Goal: Information Seeking & Learning: Learn about a topic

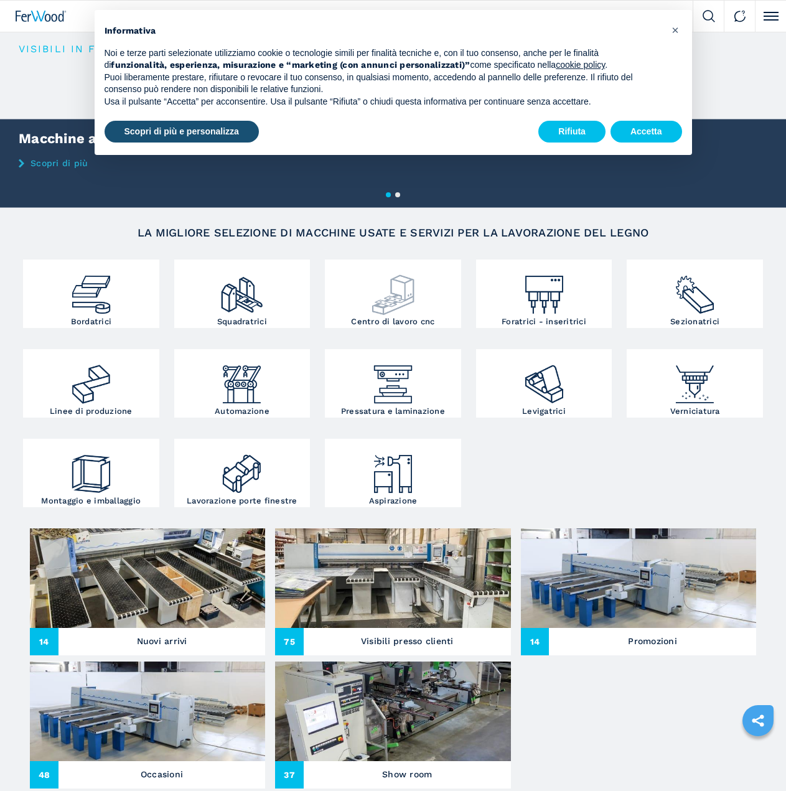
click at [393, 317] on h3 "Centro di lavoro cnc" at bounding box center [392, 321] width 83 height 8
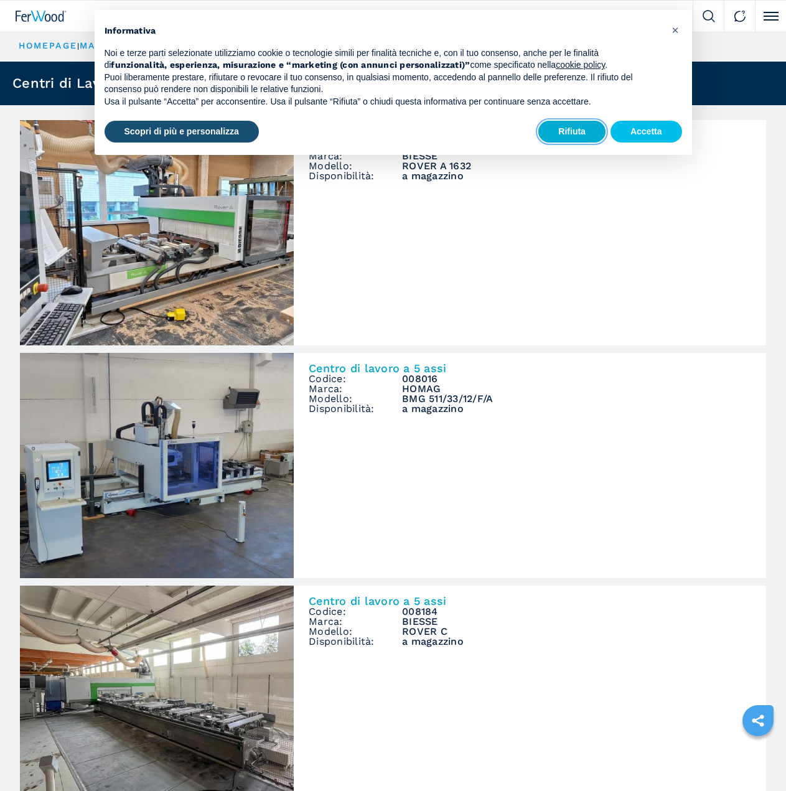
click at [585, 134] on button "Rifiuta" at bounding box center [571, 132] width 67 height 22
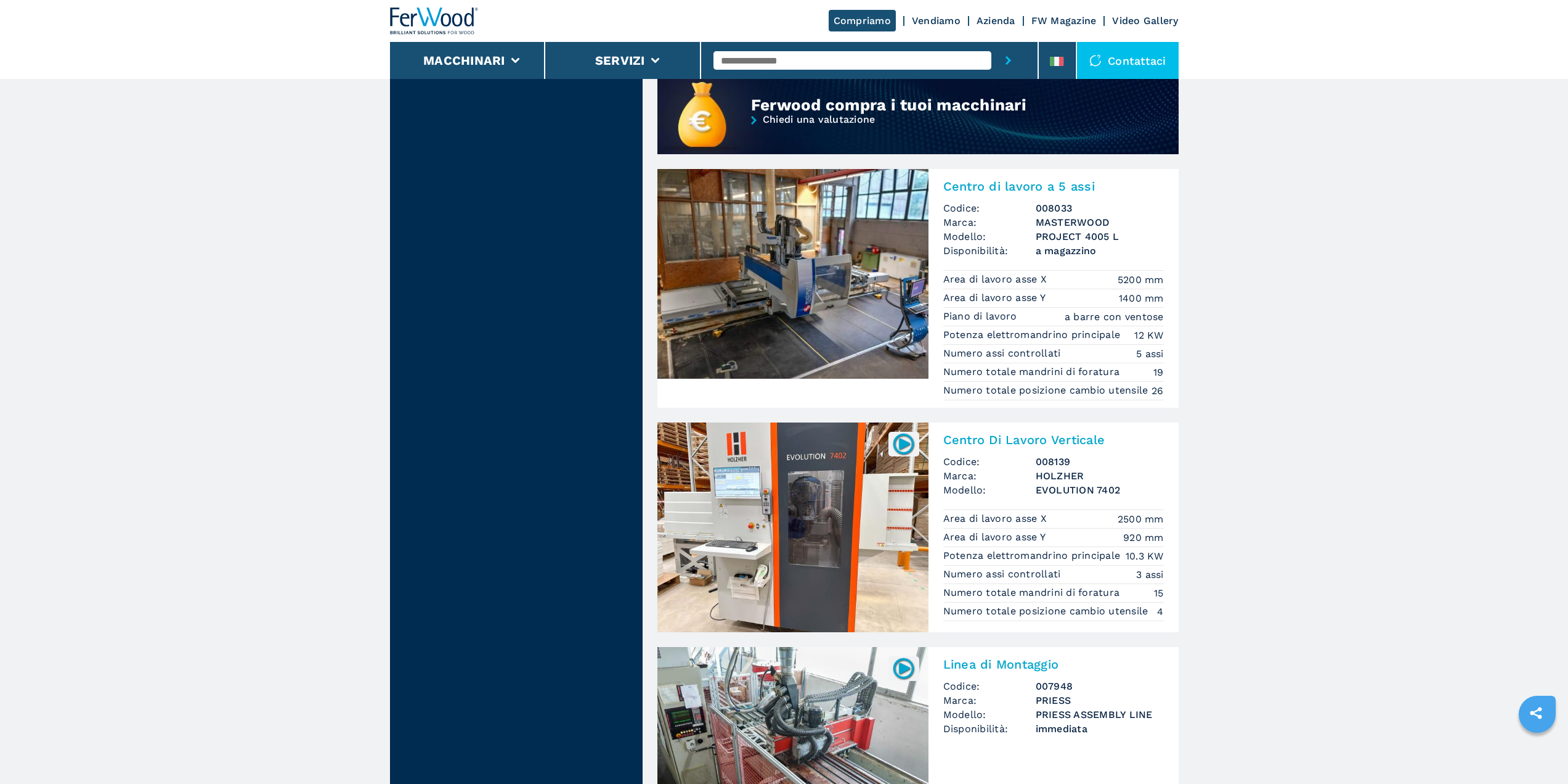
scroll to position [1110, 0]
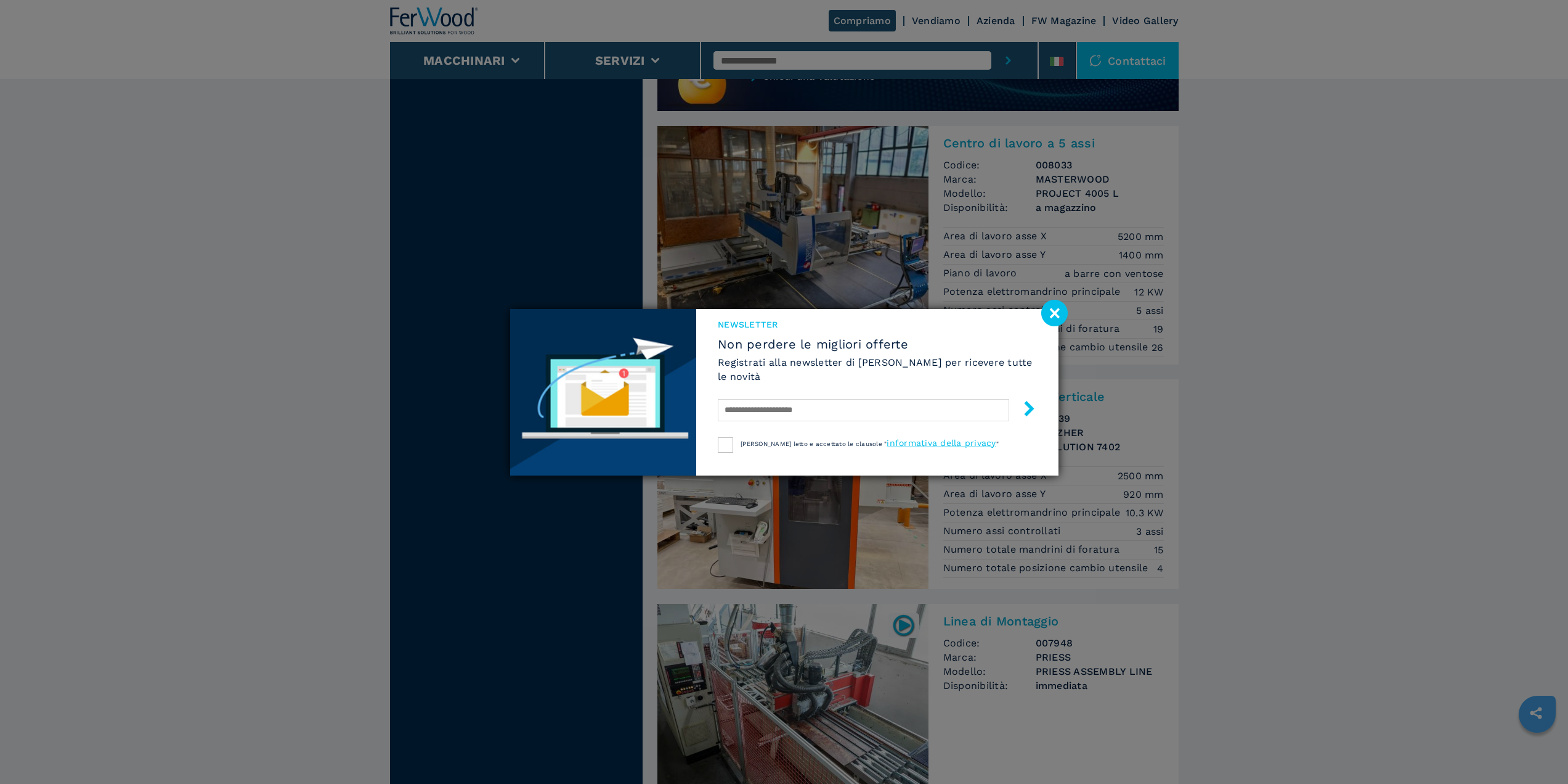
click at [778, 311] on image at bounding box center [1054, 312] width 27 height 27
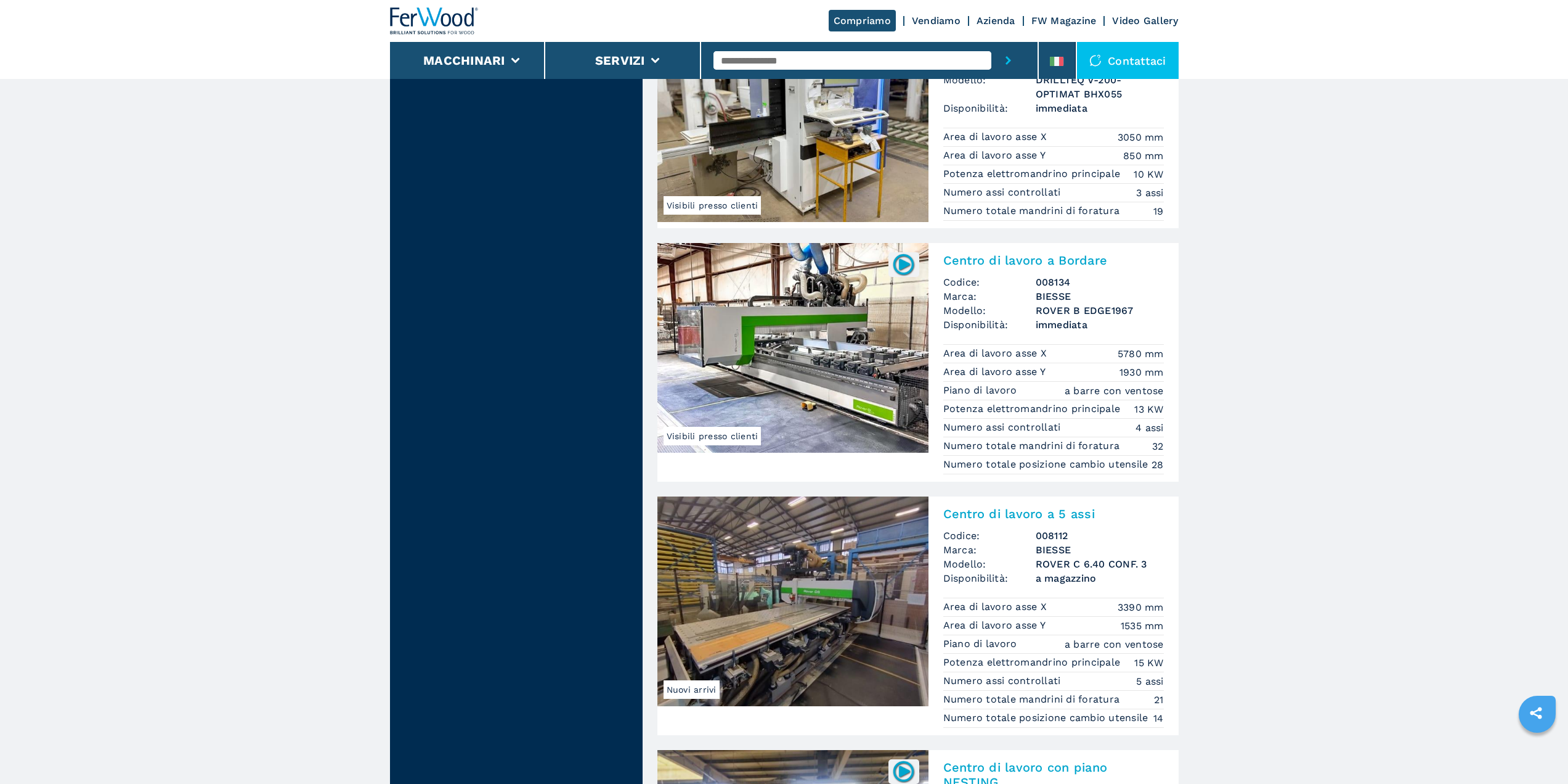
scroll to position [2282, 0]
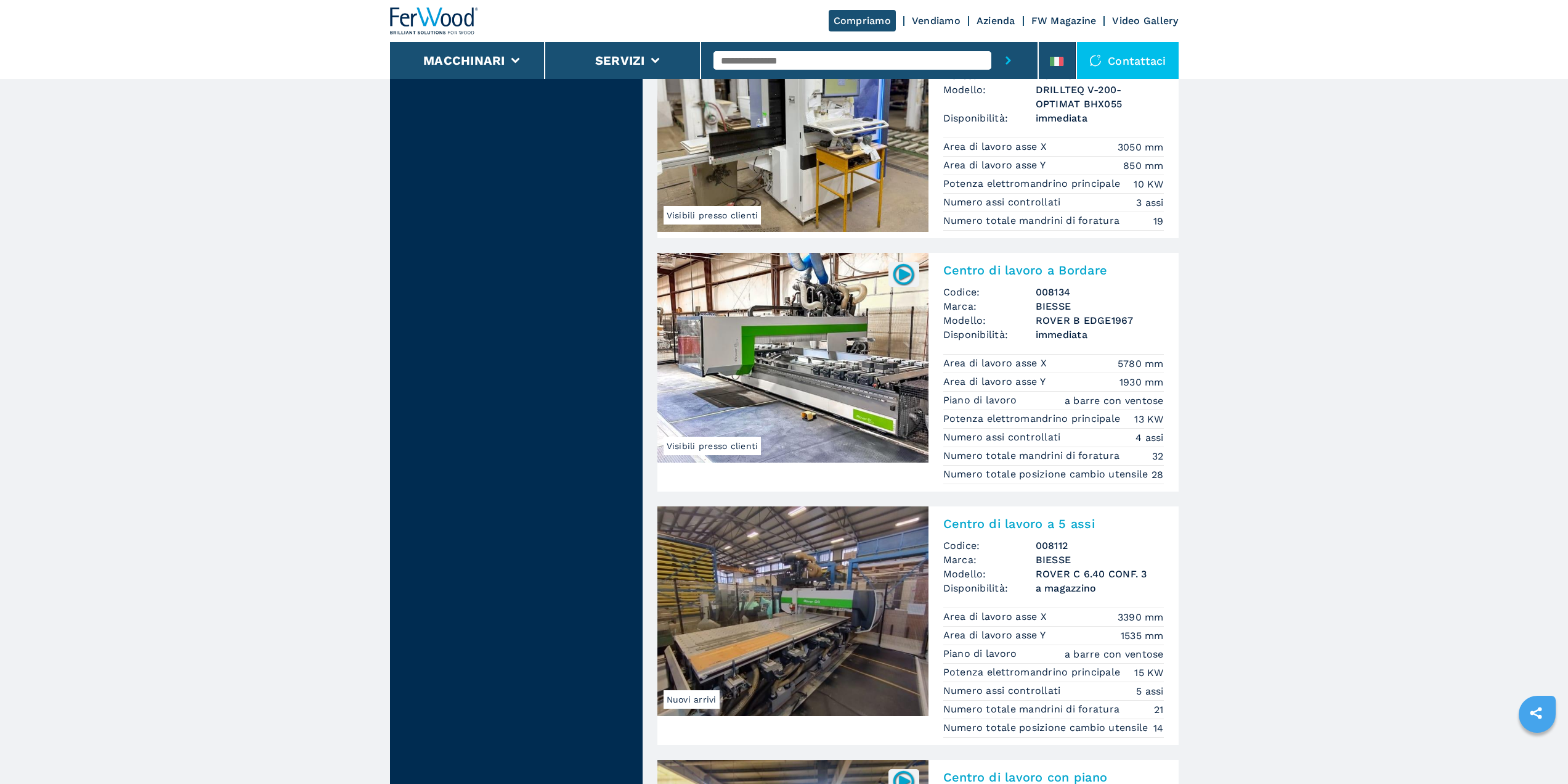
click at [778, 52] on input "text" at bounding box center [852, 60] width 278 height 19
type input "*****"
click at [778, 42] on button "submit-button" at bounding box center [1008, 59] width 34 height 37
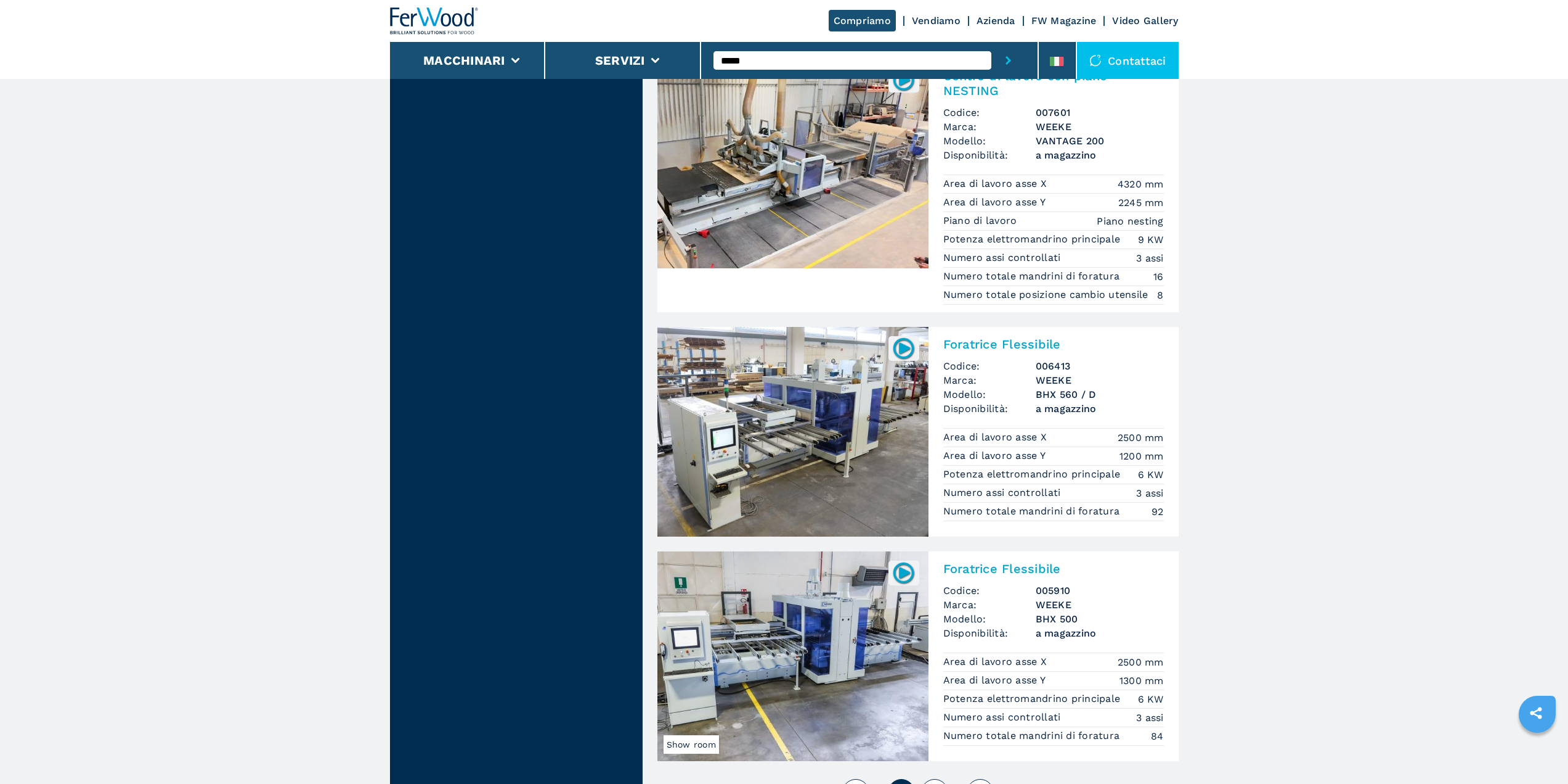
scroll to position [2405, 0]
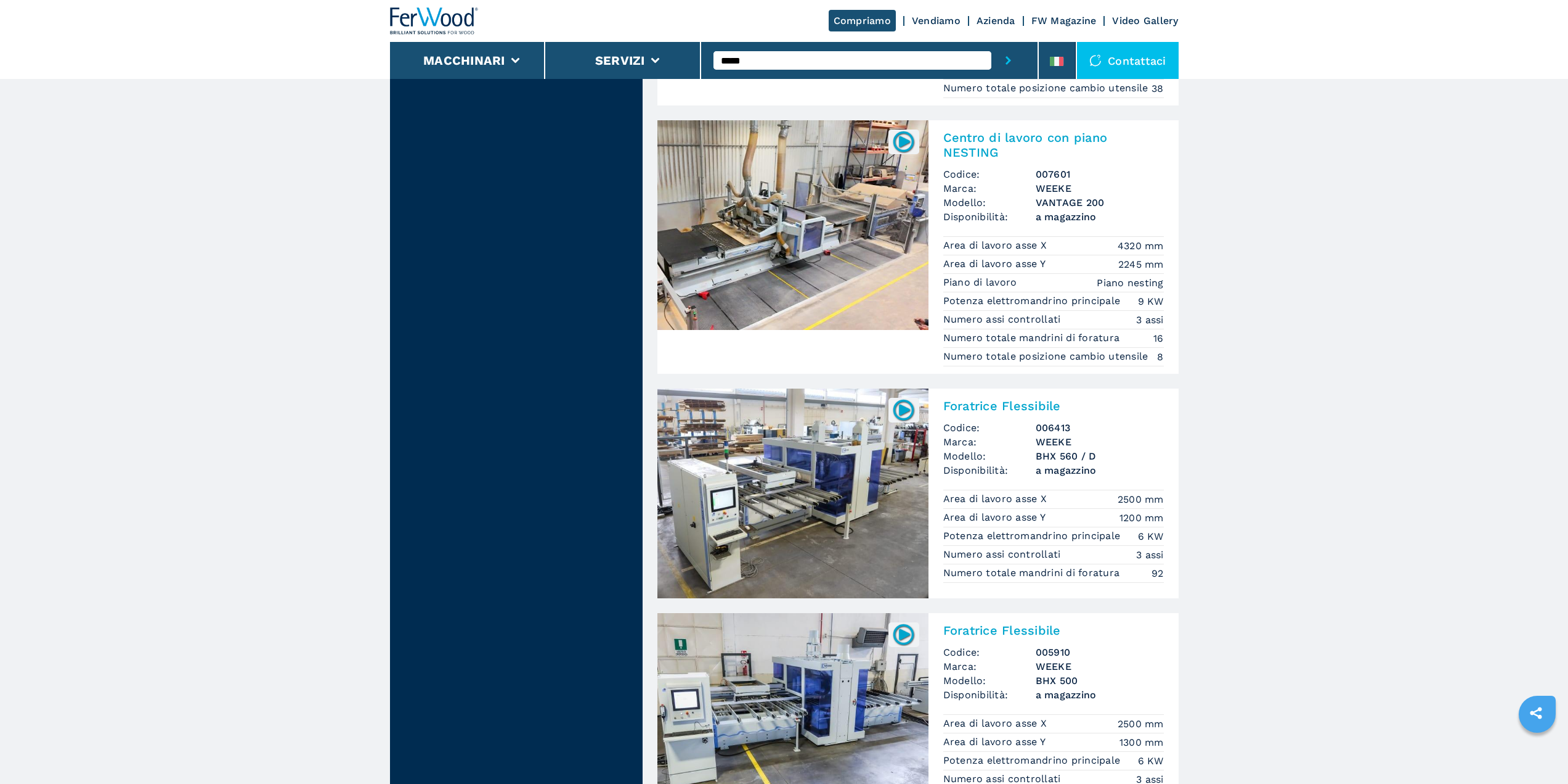
click at [778, 330] on img at bounding box center [793, 225] width 271 height 210
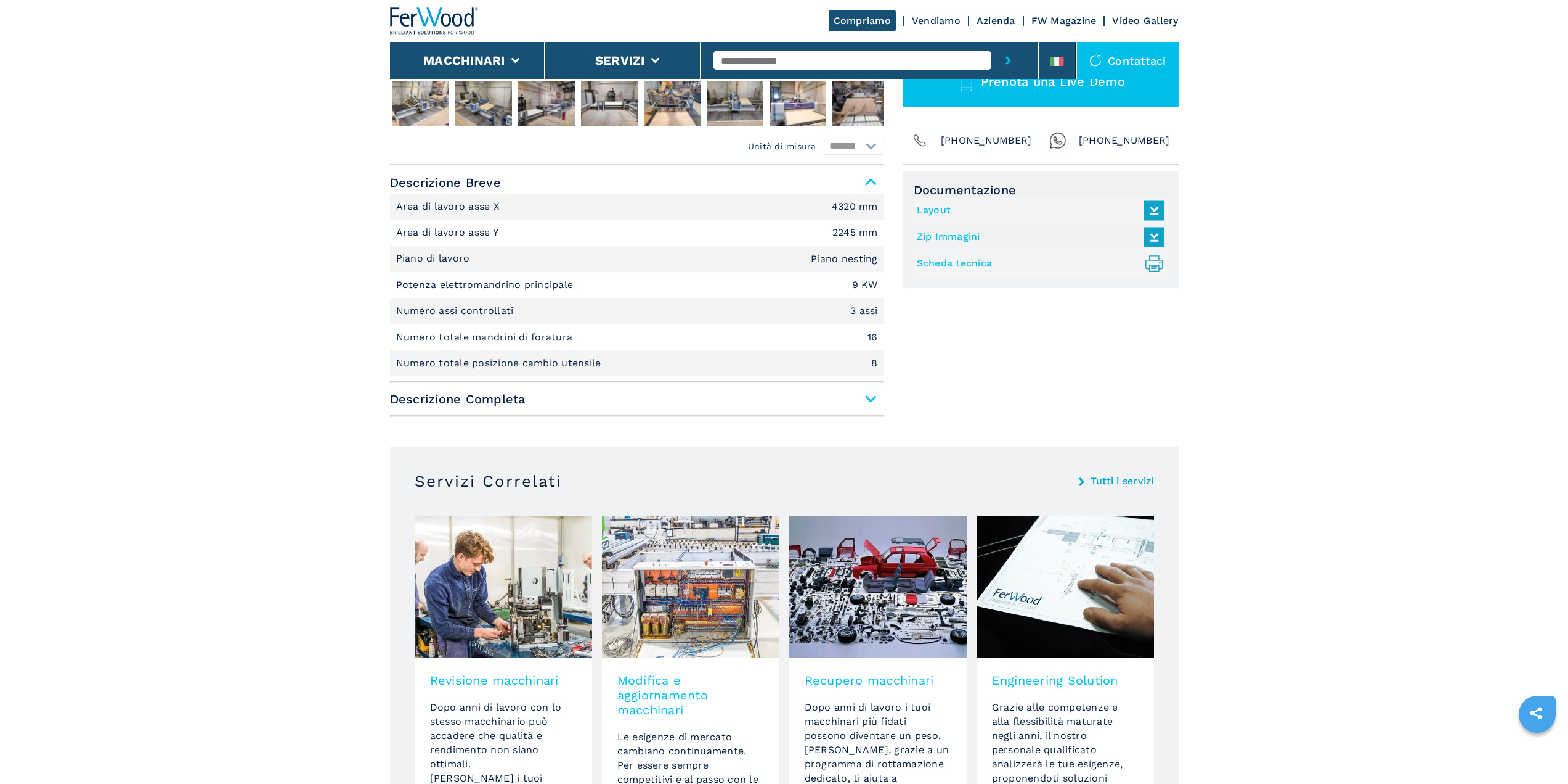
scroll to position [431, 0]
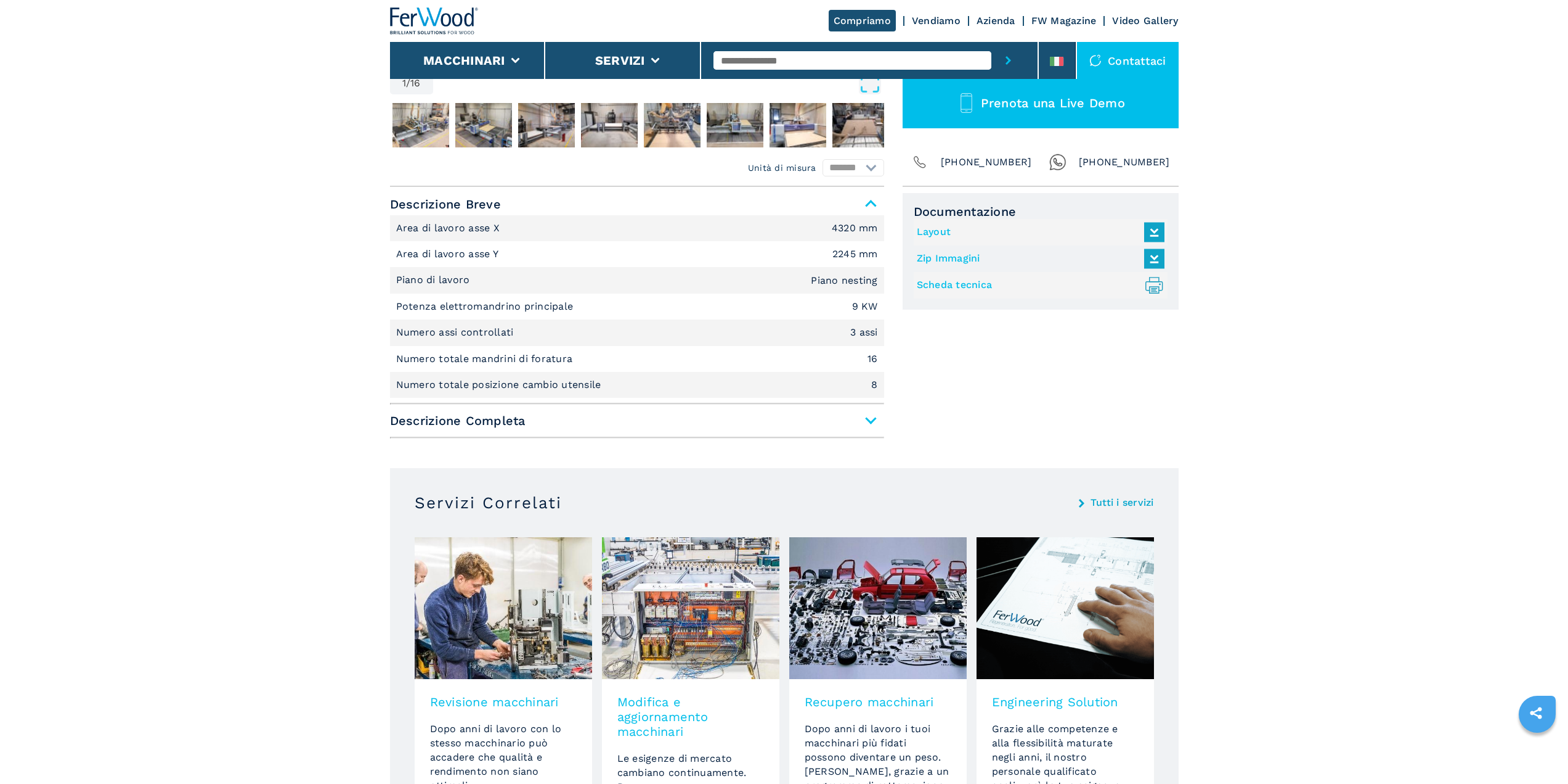
click at [778, 234] on icon at bounding box center [1154, 232] width 27 height 26
